Goal: Transaction & Acquisition: Purchase product/service

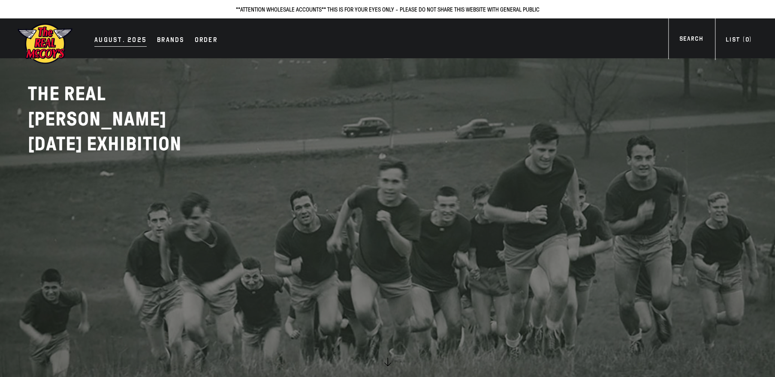
click at [124, 36] on div "AUGUST. 2025" at bounding box center [120, 41] width 52 height 12
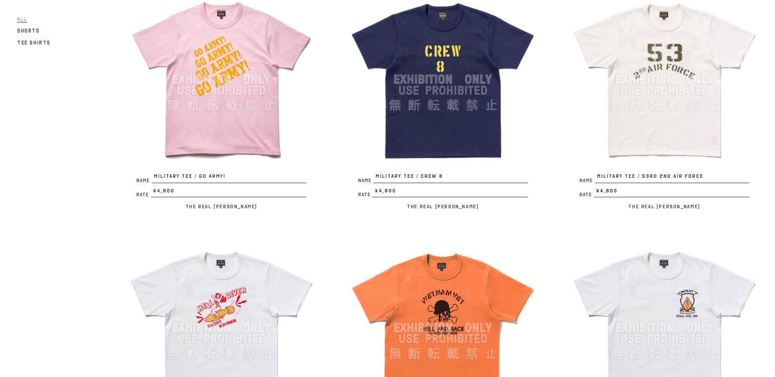
scroll to position [1061, 0]
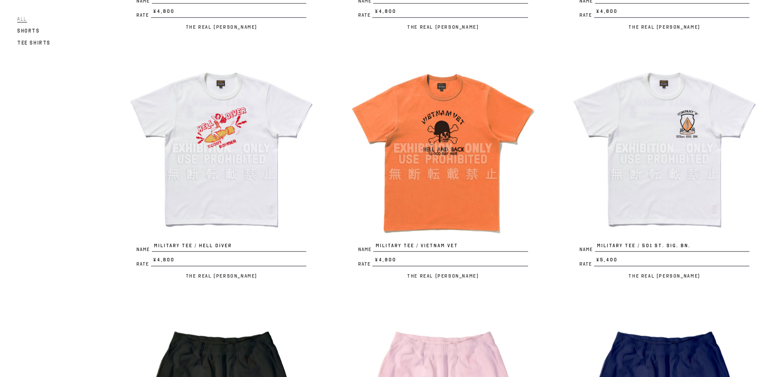
click at [201, 184] on img at bounding box center [221, 147] width 187 height 187
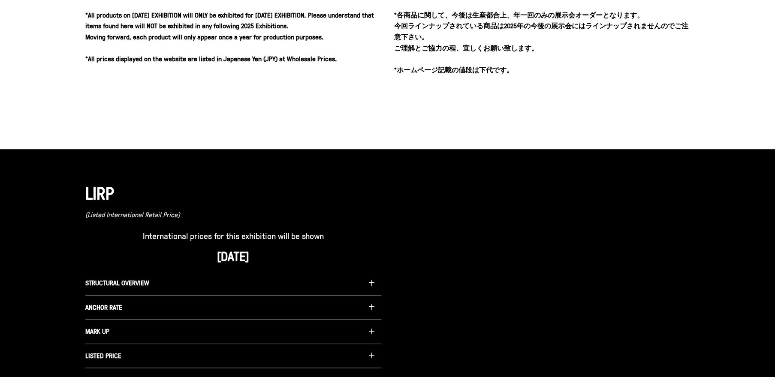
scroll to position [345, 0]
